Goal: Task Accomplishment & Management: Use online tool/utility

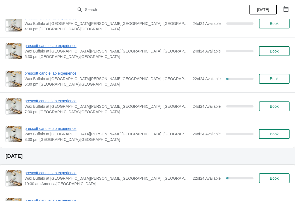
scroll to position [212, 0]
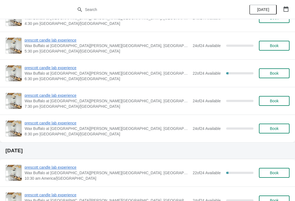
click at [69, 65] on span "prescott candle lab experience" at bounding box center [108, 67] width 166 height 5
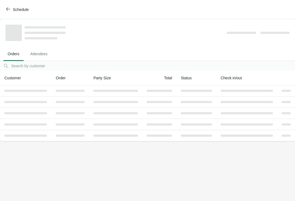
scroll to position [0, 0]
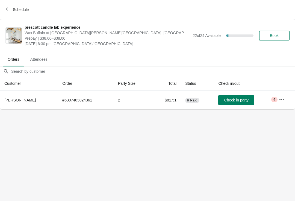
click at [277, 101] on button "button" at bounding box center [282, 100] width 10 height 10
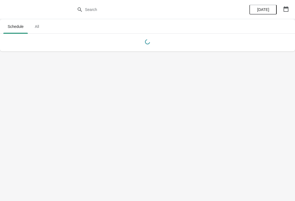
click at [286, 10] on icon "button" at bounding box center [286, 8] width 5 height 5
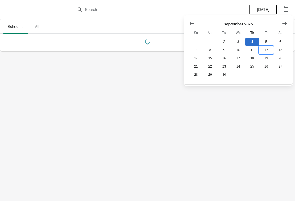
click at [265, 46] on button "12" at bounding box center [267, 50] width 14 height 8
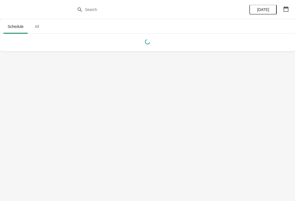
click at [290, 13] on button "button" at bounding box center [286, 9] width 10 height 10
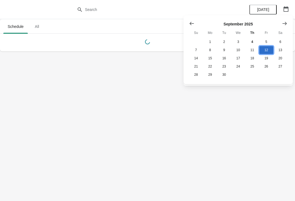
click at [262, 47] on button "12" at bounding box center [267, 50] width 14 height 8
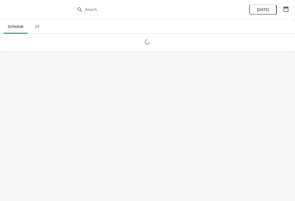
click at [268, 42] on div at bounding box center [145, 40] width 289 height 11
click at [287, 7] on icon "button" at bounding box center [286, 8] width 5 height 5
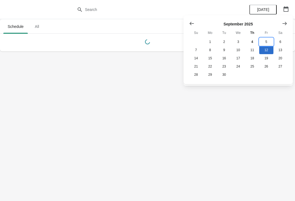
click at [262, 43] on button "5" at bounding box center [267, 42] width 14 height 8
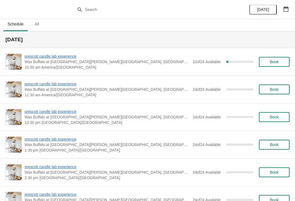
scroll to position [4, 0]
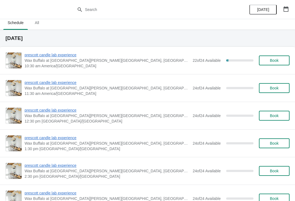
click at [67, 57] on span "prescott candle lab experience" at bounding box center [108, 54] width 166 height 5
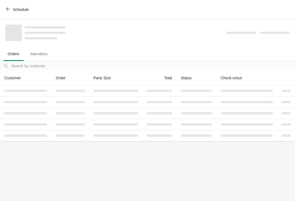
scroll to position [0, 0]
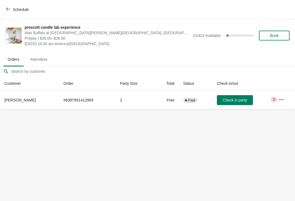
click at [283, 102] on icon "button" at bounding box center [281, 99] width 5 height 5
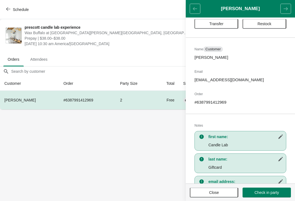
scroll to position [15, 0]
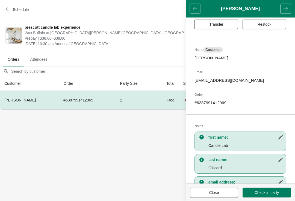
click at [220, 24] on span "Transfer" at bounding box center [217, 24] width 14 height 4
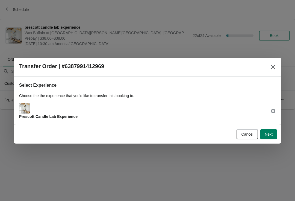
click at [268, 133] on span "Next" at bounding box center [269, 134] width 8 height 4
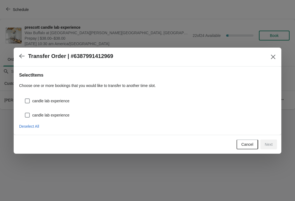
click at [62, 105] on label "candle lab experience" at bounding box center [47, 101] width 45 height 8
click at [25, 99] on input "candle lab experience" at bounding box center [25, 98] width 0 height 0
checkbox input "true"
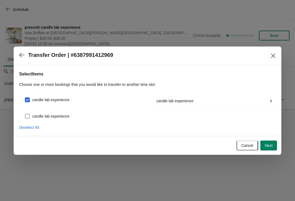
click at [66, 112] on label "candle lab experience" at bounding box center [47, 116] width 45 height 8
click at [25, 114] on input "candle lab experience" at bounding box center [25, 114] width 0 height 0
checkbox input "true"
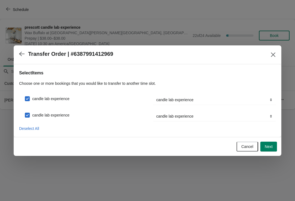
click at [268, 146] on span "Next" at bounding box center [269, 146] width 8 height 4
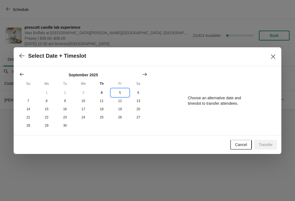
click at [120, 91] on button "5" at bounding box center [120, 93] width 18 height 8
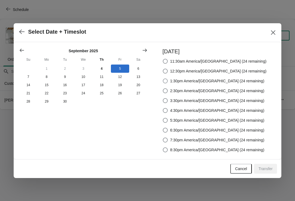
click at [168, 80] on span at bounding box center [165, 81] width 5 height 5
click at [163, 79] on input "1:30pm America/Chicago (24 remaining)" at bounding box center [163, 79] width 0 height 0
radio input "true"
click at [269, 167] on span "Transfer" at bounding box center [266, 169] width 14 height 4
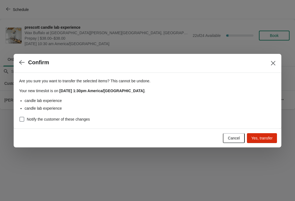
click at [22, 121] on span at bounding box center [21, 119] width 5 height 5
click at [20, 117] on input "Notify the customer of these changes" at bounding box center [19, 117] width 0 height 0
checkbox input "true"
click at [268, 134] on button "Yes, transfer" at bounding box center [262, 138] width 30 height 10
